Goal: Navigation & Orientation: Find specific page/section

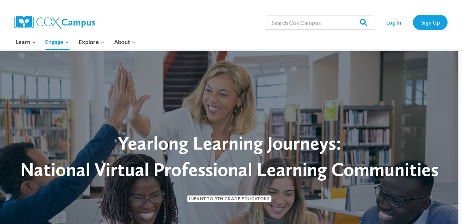
click at [33, 46] on button "Child menu of Learn" at bounding box center [26, 41] width 30 height 15
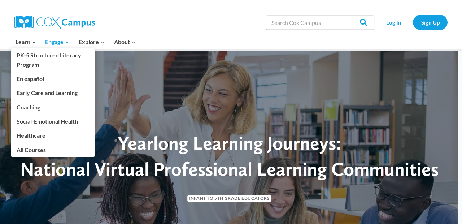
click at [36, 92] on link "Early Care and Learning" at bounding box center [53, 93] width 84 height 14
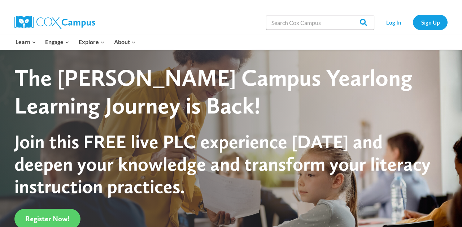
click at [41, 145] on span "Join this FREE live PLC experience [DATE] and deepen your knowledge and transfo…" at bounding box center [222, 164] width 416 height 68
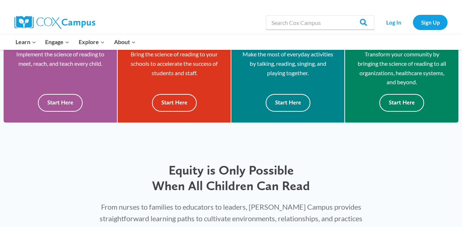
scroll to position [244, 0]
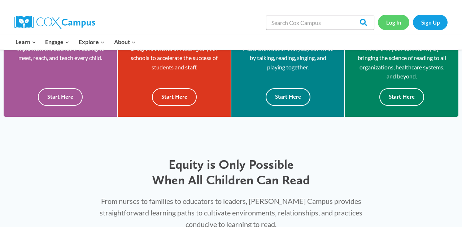
click at [398, 26] on link "Log In" at bounding box center [393, 22] width 31 height 15
